Goal: Task Accomplishment & Management: Use online tool/utility

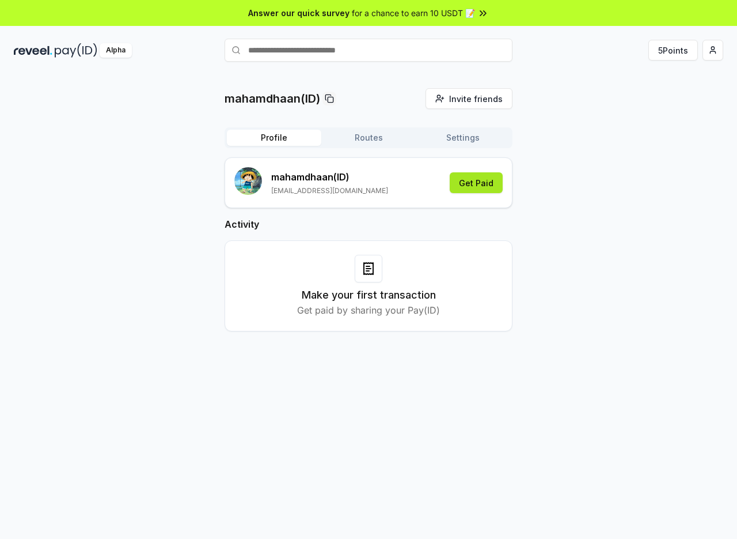
click at [492, 187] on button "Get Paid" at bounding box center [476, 182] width 53 height 21
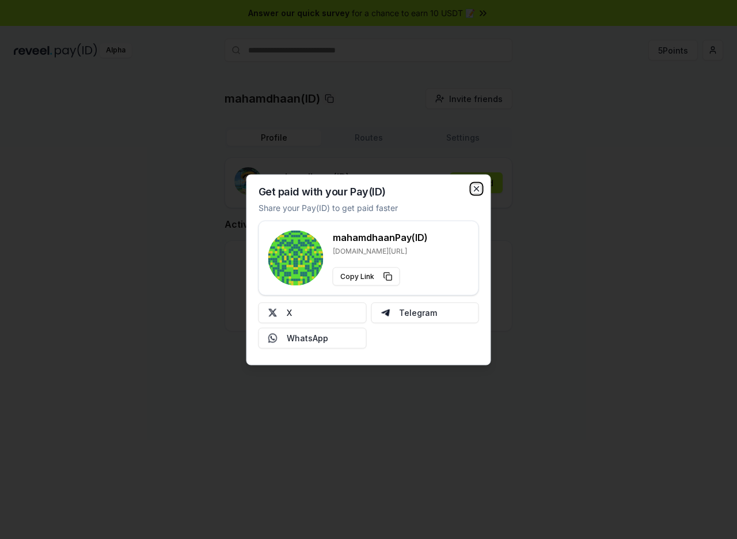
click at [476, 192] on icon "button" at bounding box center [476, 188] width 9 height 9
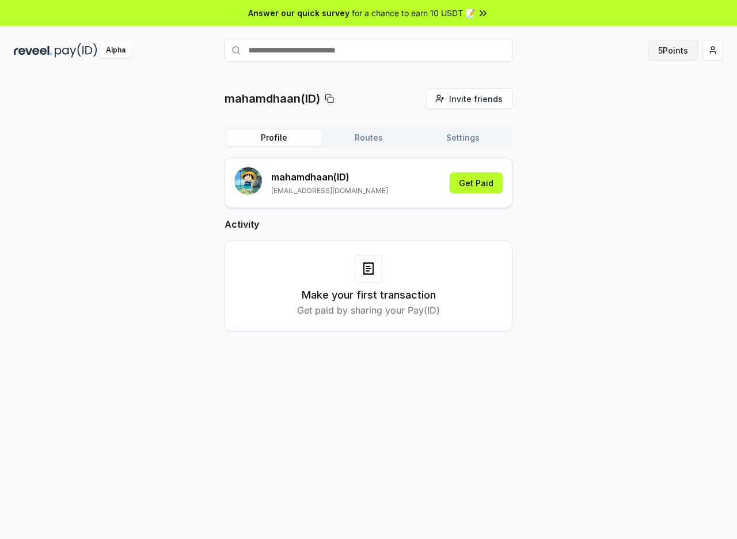
click at [661, 49] on button "5 Points" at bounding box center [674, 50] width 50 height 21
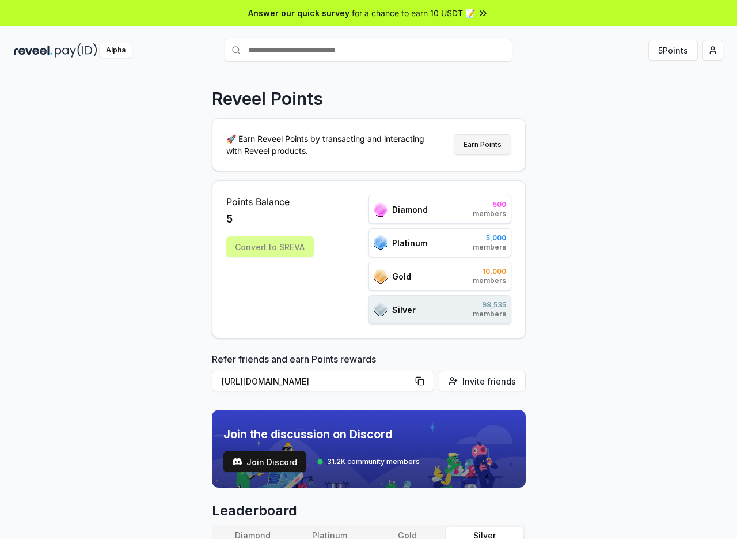
click at [489, 146] on button "Earn Points" at bounding box center [483, 144] width 58 height 21
